Goal: Task Accomplishment & Management: Complete application form

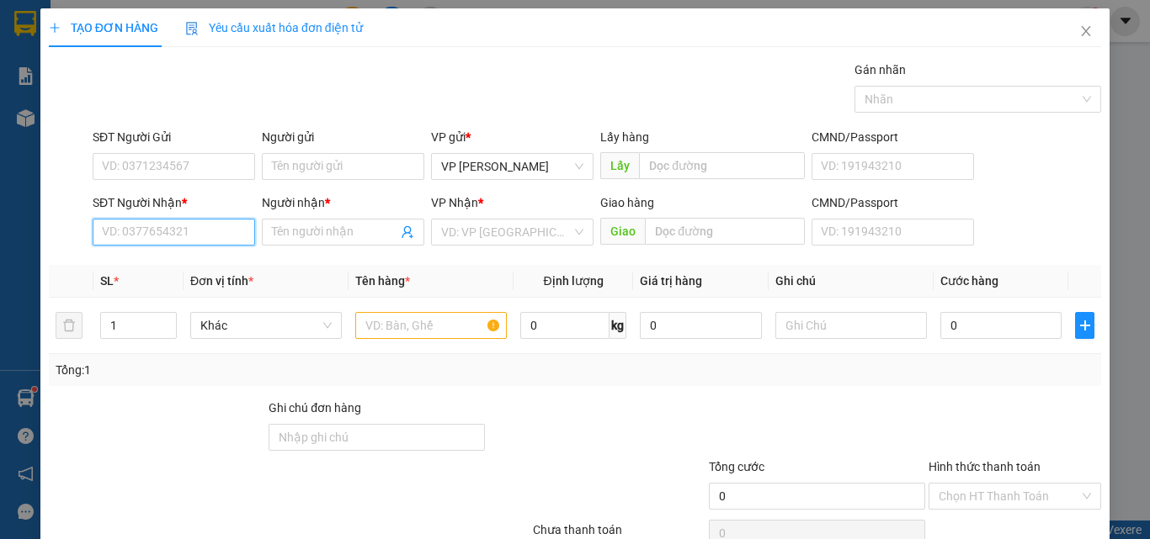
click at [153, 234] on input "SĐT Người Nhận *" at bounding box center [174, 232] width 162 height 27
click at [154, 266] on div "0919920737 - LOAN" at bounding box center [172, 266] width 141 height 19
type input "0919920737"
type input "LOAN"
type input "0919920737"
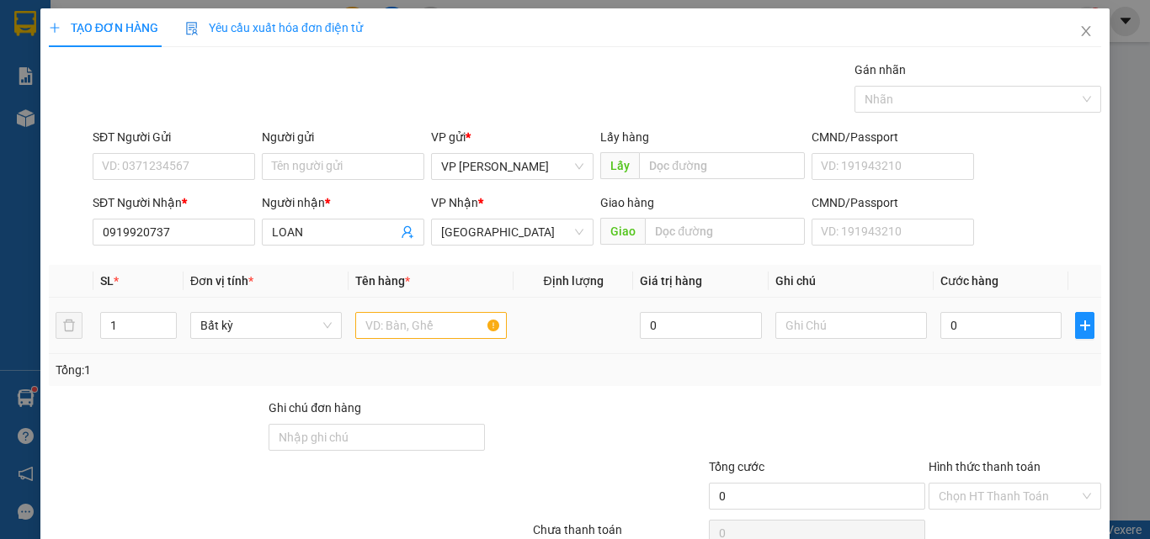
drag, startPoint x: 129, startPoint y: 327, endPoint x: 83, endPoint y: 330, distance: 45.6
click at [83, 330] on tr "1 Bất kỳ 0 0" at bounding box center [575, 326] width 1052 height 56
type input "6"
click at [382, 314] on input "text" at bounding box center [430, 325] width 151 height 27
type input "816"
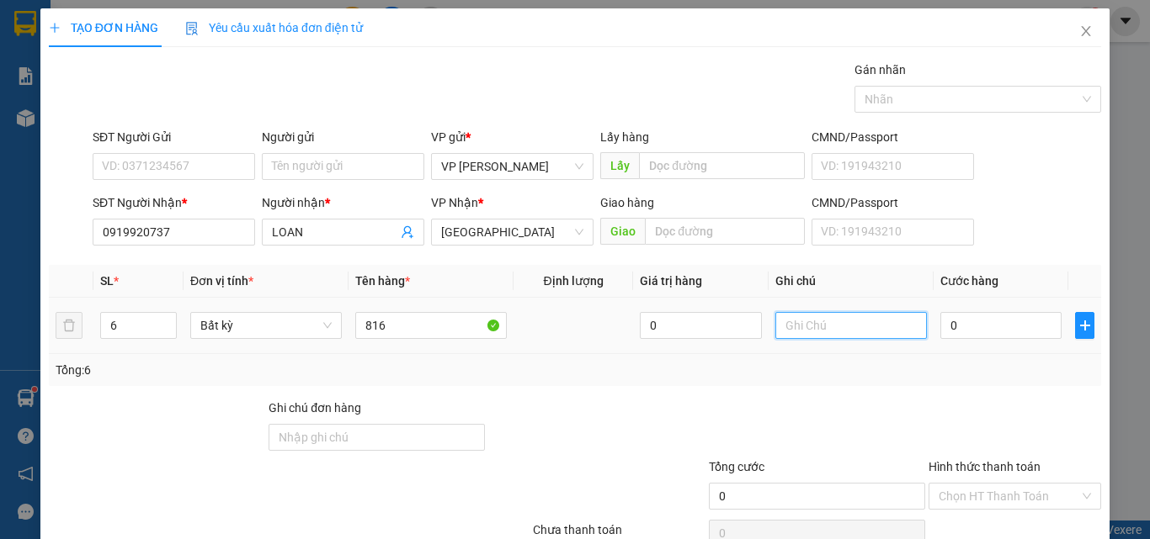
click at [814, 333] on input "text" at bounding box center [850, 325] width 151 height 27
type input "6 BAO XANH - QÁO"
click at [950, 328] on input "0" at bounding box center [1000, 325] width 121 height 27
type input "4"
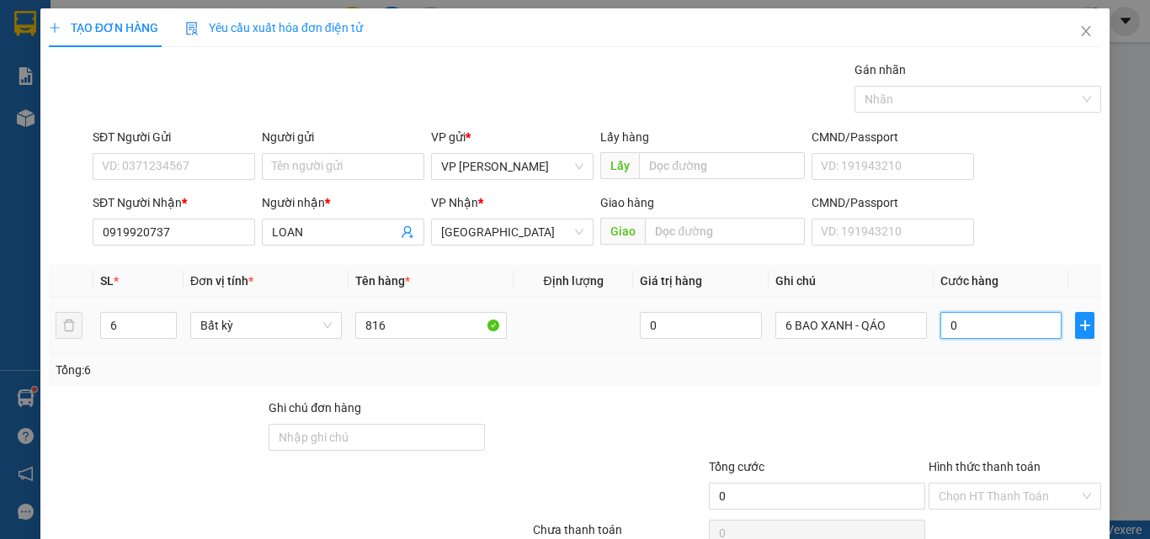
type input "4"
type input "42"
type input "420"
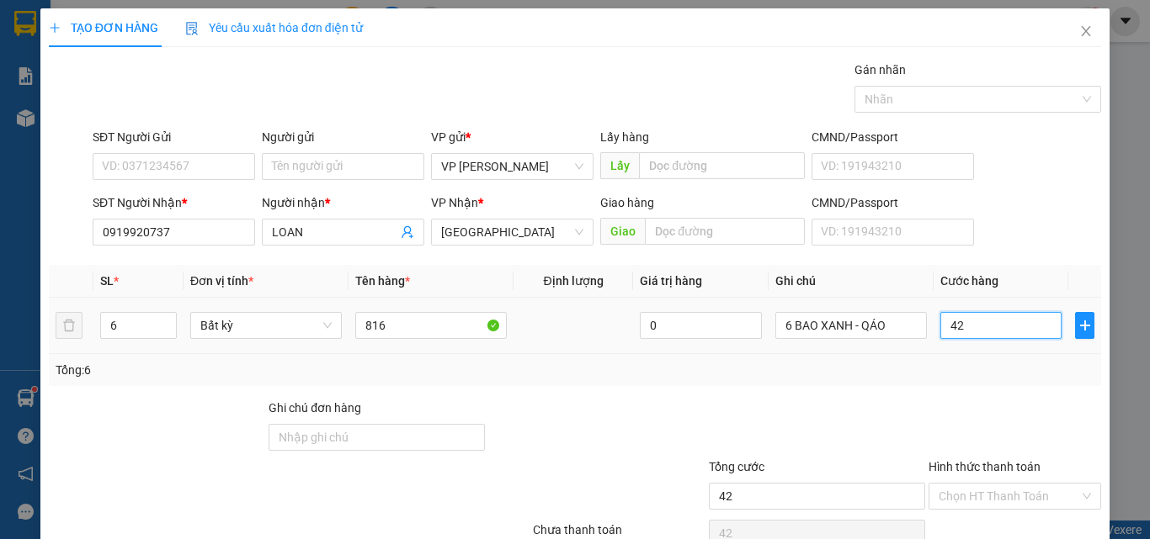
type input "420"
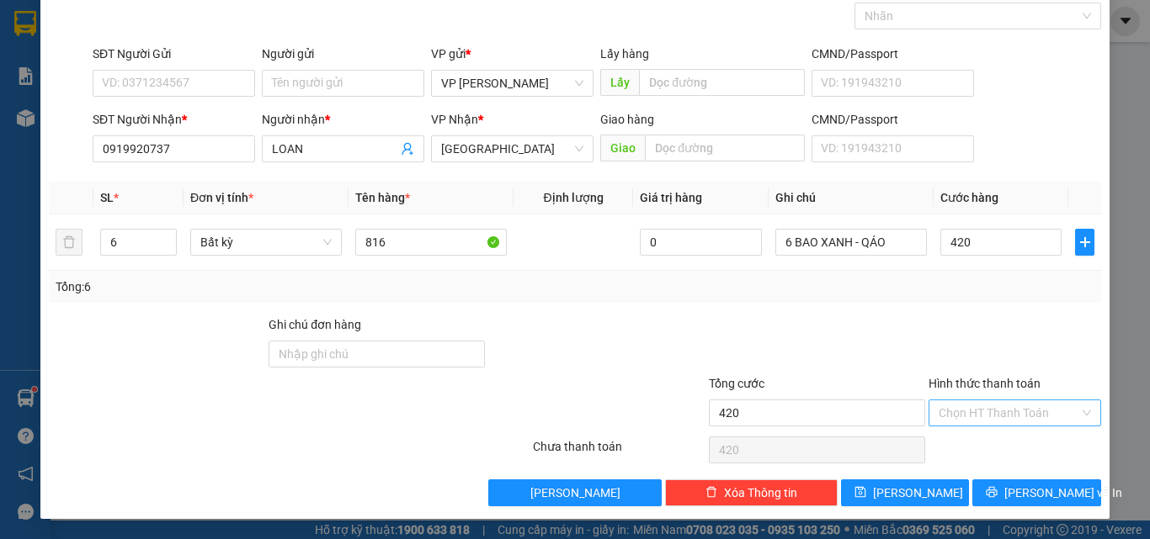
type input "420.000"
drag, startPoint x: 960, startPoint y: 412, endPoint x: 964, endPoint y: 426, distance: 13.9
click at [962, 420] on input "Hình thức thanh toán" at bounding box center [1008, 413] width 141 height 25
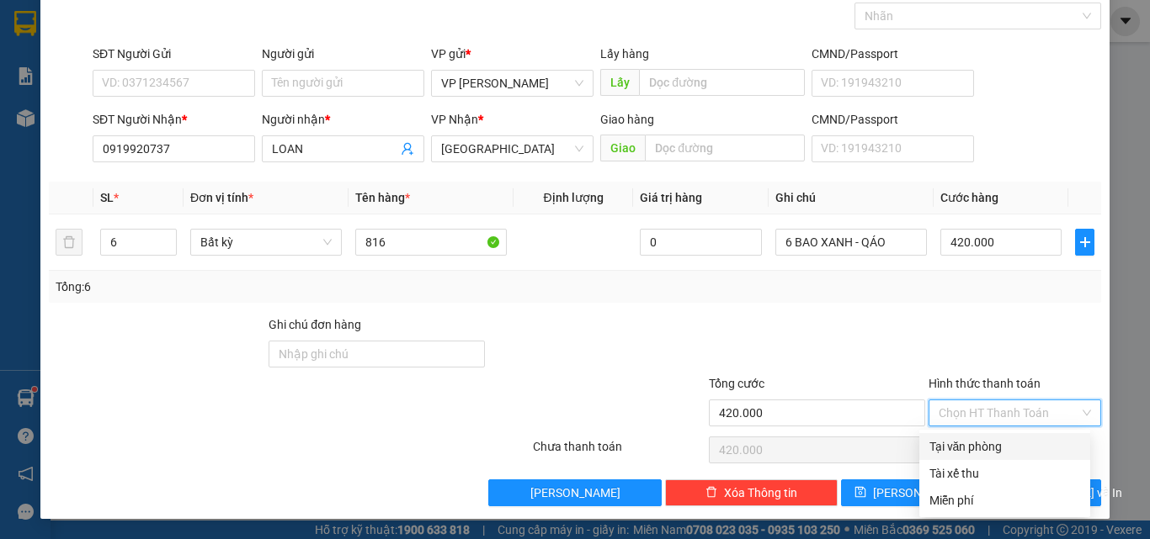
click at [988, 444] on div "Tại văn phòng" at bounding box center [1004, 447] width 151 height 19
type input "0"
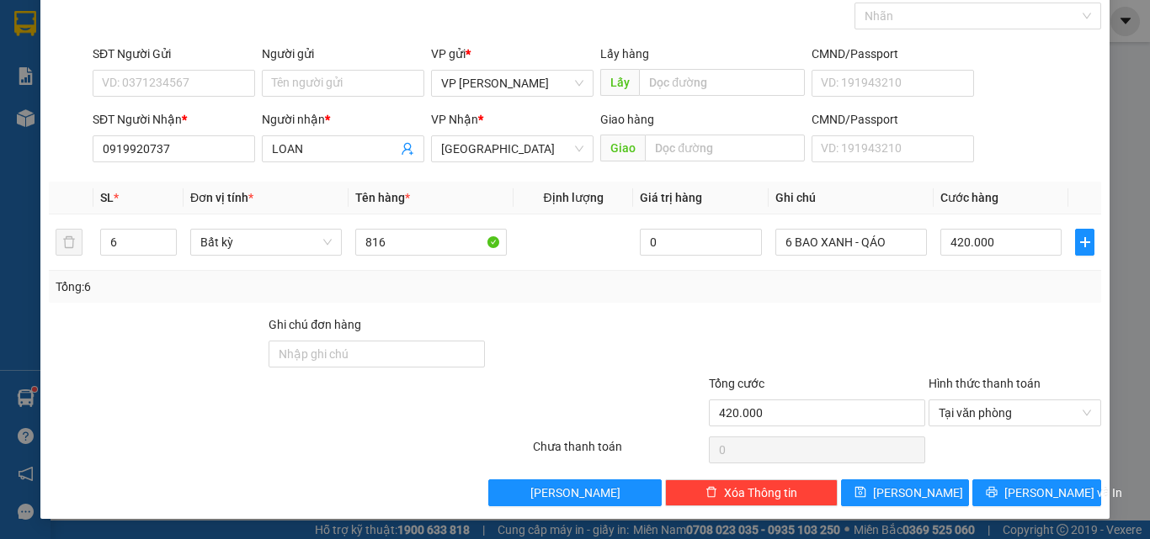
drag, startPoint x: 1007, startPoint y: 474, endPoint x: 1017, endPoint y: 476, distance: 10.4
click at [1017, 476] on div "Transit Pickup Surcharge Ids Transit Deliver Surcharge Ids Transit Deliver Surc…" at bounding box center [575, 241] width 1052 height 529
click at [1019, 506] on button "[PERSON_NAME] và In" at bounding box center [1036, 493] width 129 height 27
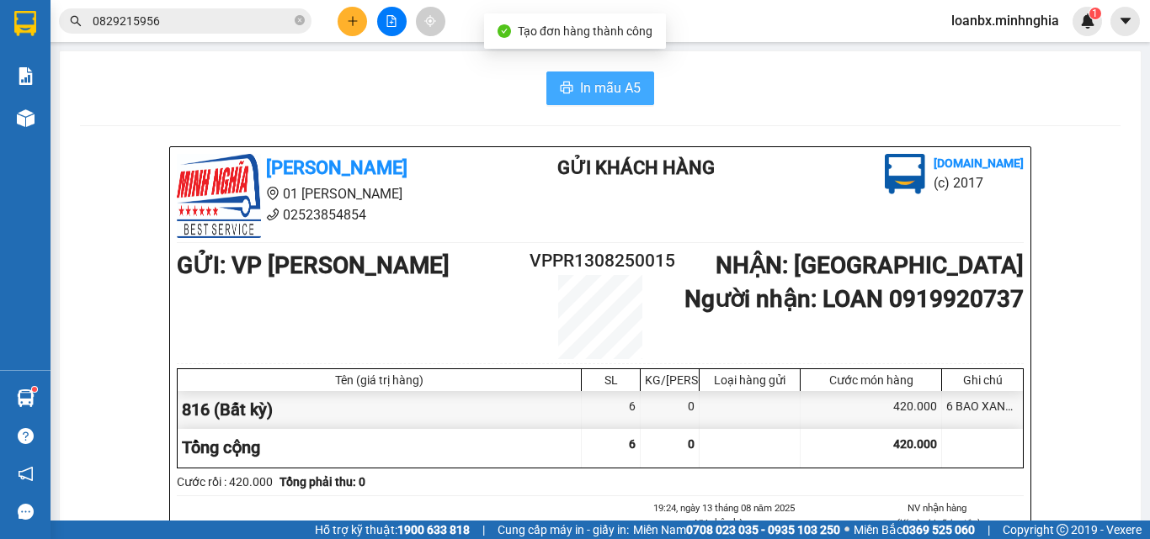
click at [608, 82] on span "In mẫu A5" at bounding box center [610, 87] width 61 height 21
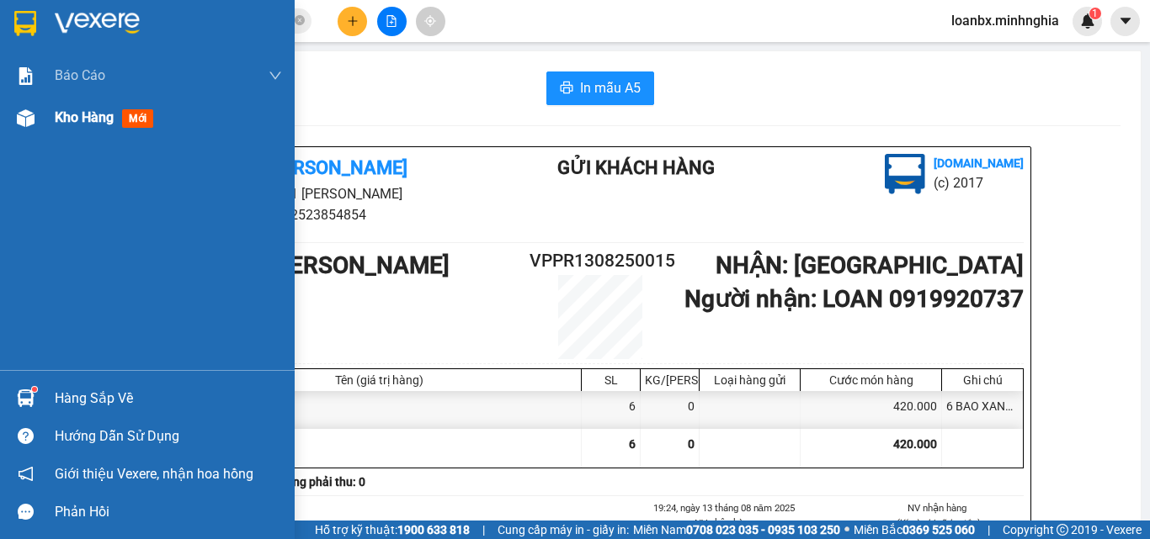
click at [35, 104] on div at bounding box center [25, 118] width 29 height 29
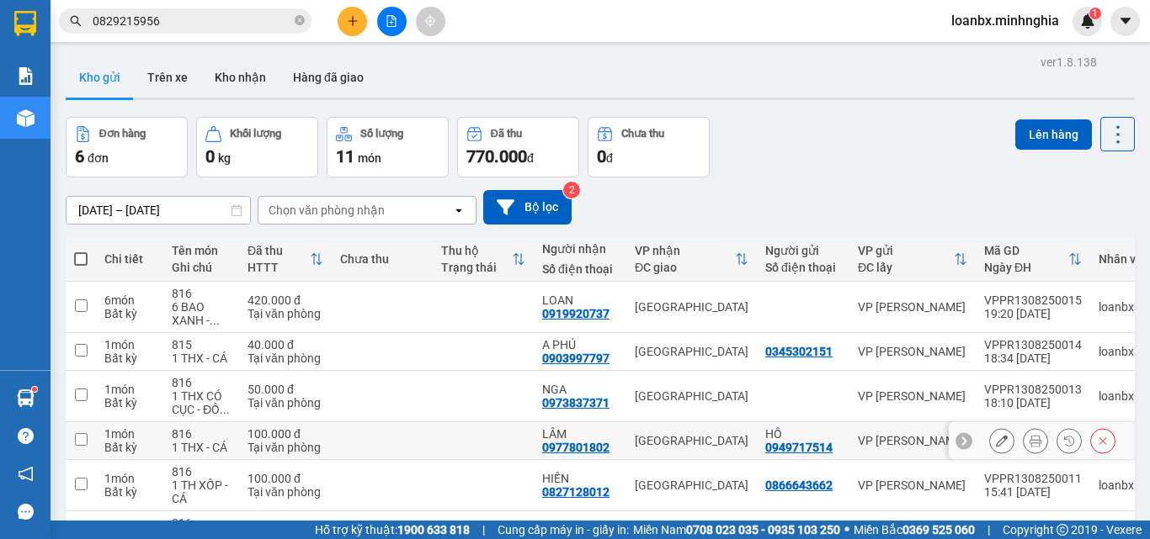
scroll to position [118, 0]
